Goal: Navigation & Orientation: Find specific page/section

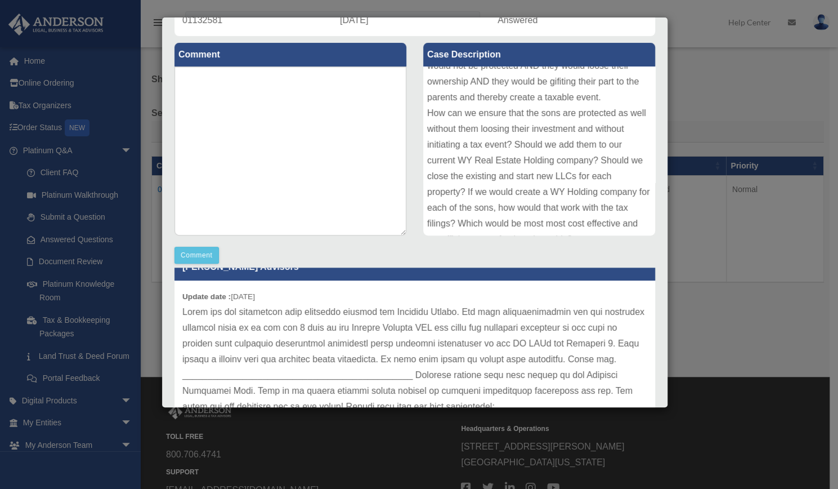
scroll to position [21, 0]
click at [708, 65] on div "Case Detail × Platinum Tax Question Case Number 01132581 Created Date October 3…" at bounding box center [419, 244] width 838 height 489
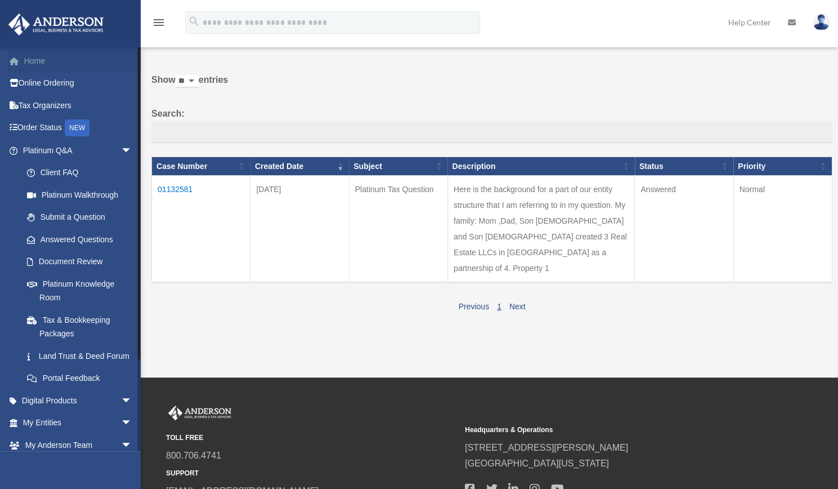
click at [36, 60] on link "Home" at bounding box center [78, 61] width 141 height 23
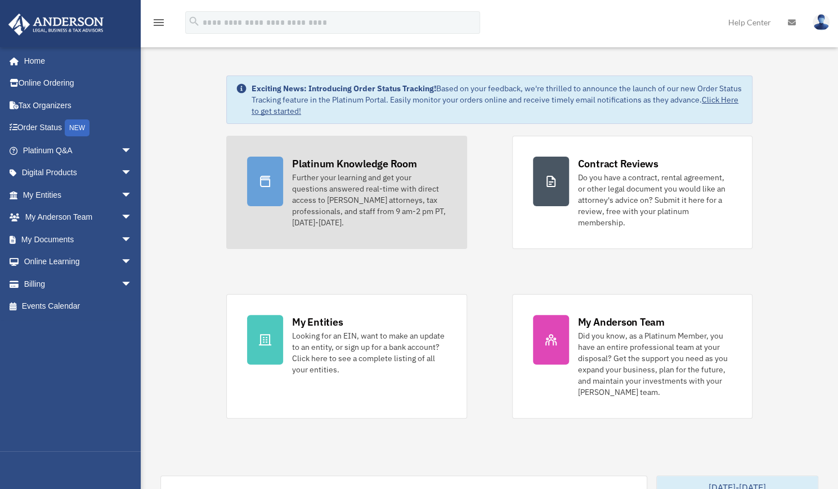
drag, startPoint x: 331, startPoint y: 199, endPoint x: 276, endPoint y: 183, distance: 56.3
click at [276, 183] on div at bounding box center [265, 182] width 36 height 50
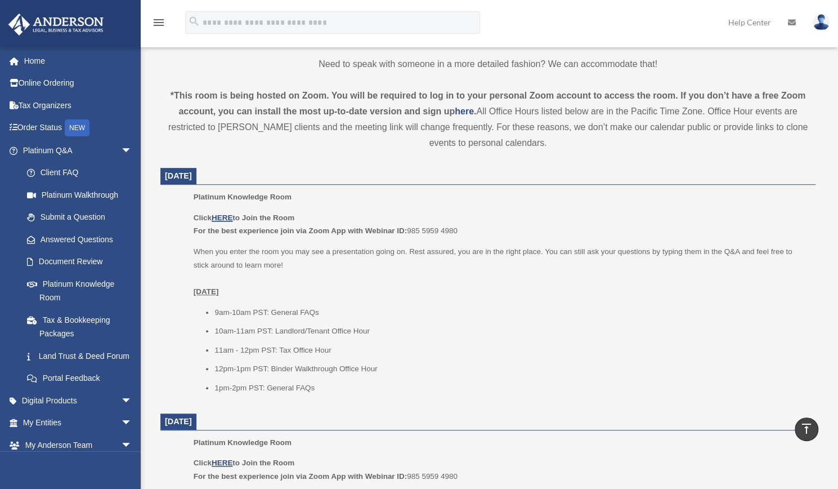
scroll to position [346, 0]
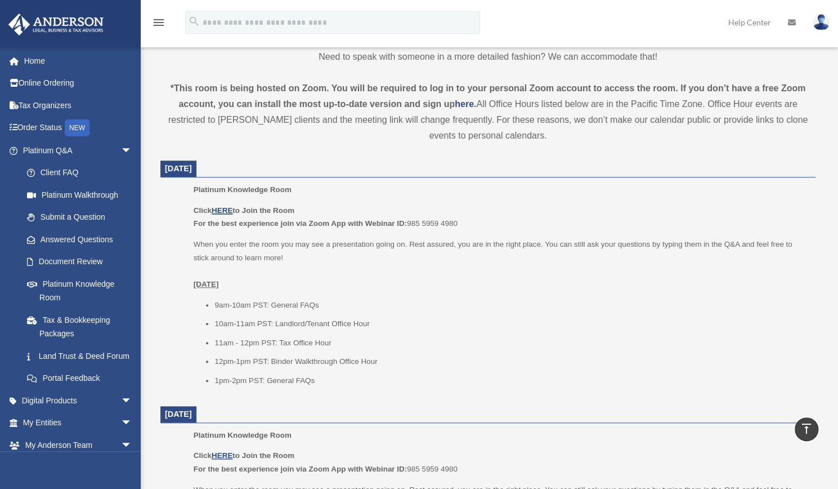
click at [225, 209] on u "HERE" at bounding box center [222, 210] width 21 height 8
